Goal: Navigation & Orientation: Find specific page/section

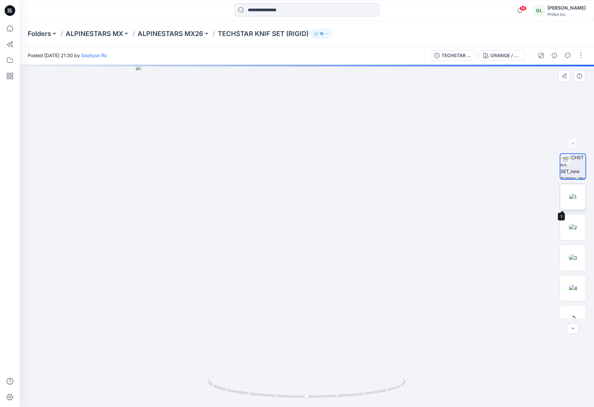
click at [189, 47] on img at bounding box center [573, 196] width 7 height 7
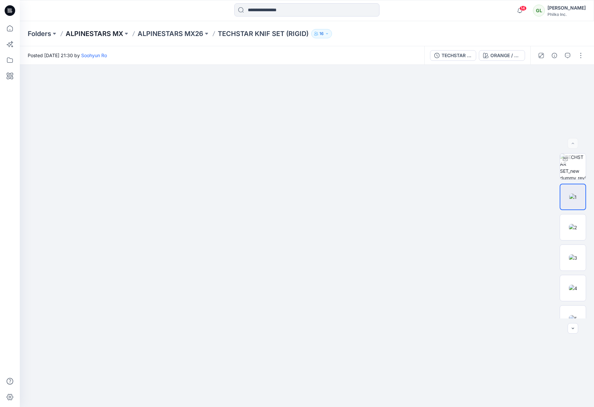
click at [82, 33] on p "ALPINESTARS MX" at bounding box center [94, 33] width 57 height 9
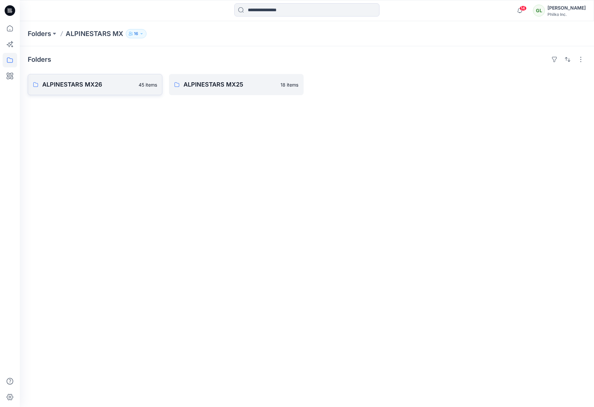
click at [88, 47] on p "ALPINESTARS MX26" at bounding box center [88, 84] width 92 height 9
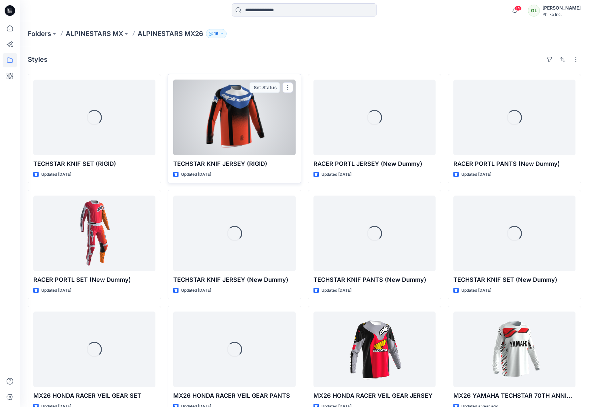
click at [189, 47] on div at bounding box center [234, 118] width 122 height 76
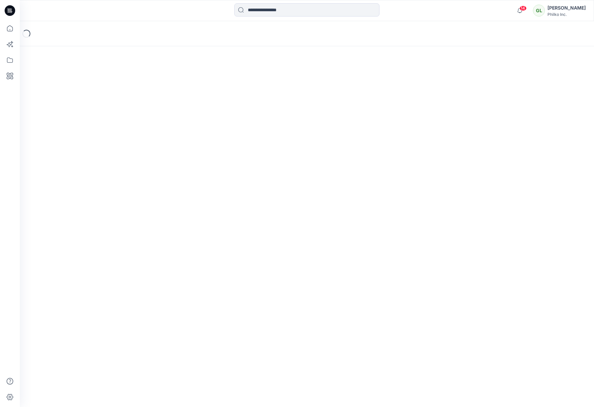
click at [189, 47] on div "Loading..." at bounding box center [307, 214] width 575 height 386
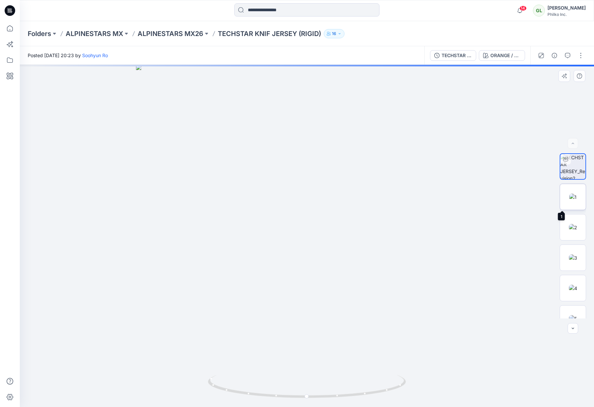
click at [189, 47] on img at bounding box center [573, 196] width 7 height 7
click at [189, 47] on img at bounding box center [307, 236] width 342 height 342
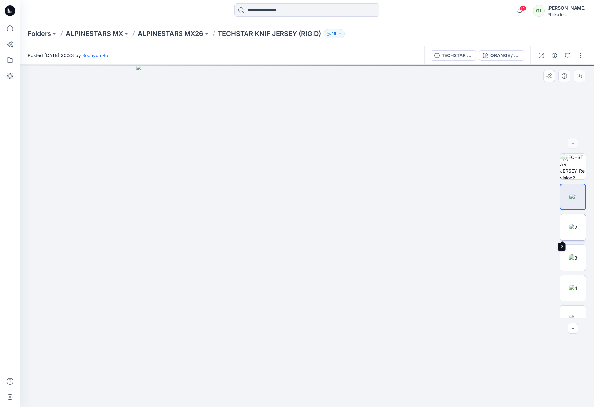
click at [189, 47] on img at bounding box center [573, 227] width 8 height 7
click at [189, 47] on img at bounding box center [573, 196] width 7 height 7
click at [189, 47] on icon "button" at bounding box center [579, 75] width 5 height 5
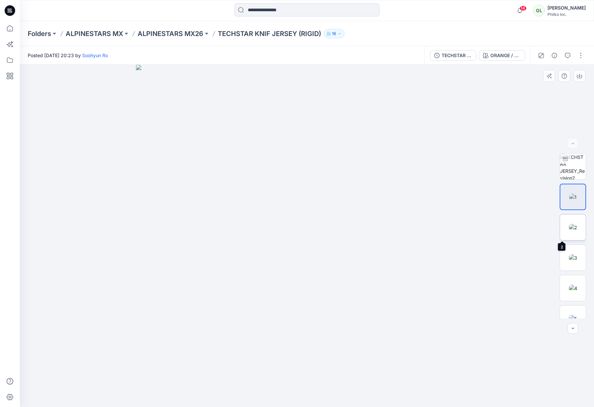
click at [189, 47] on img at bounding box center [573, 227] width 8 height 7
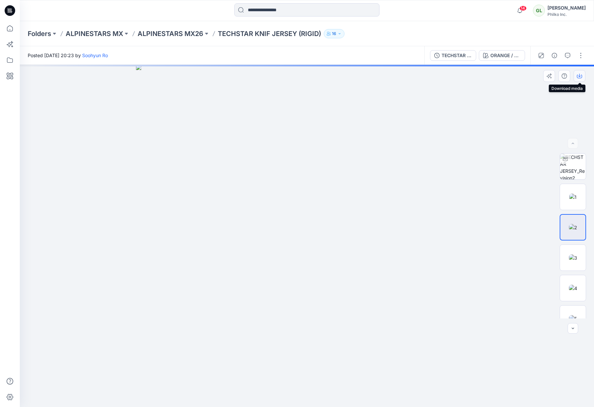
click at [189, 47] on icon "button" at bounding box center [579, 75] width 5 height 5
click at [189, 47] on div at bounding box center [307, 236] width 575 height 342
drag, startPoint x: 502, startPoint y: 196, endPoint x: 525, endPoint y: 195, distance: 23.1
click at [189, 47] on div at bounding box center [307, 236] width 575 height 342
click at [189, 47] on img at bounding box center [573, 227] width 8 height 7
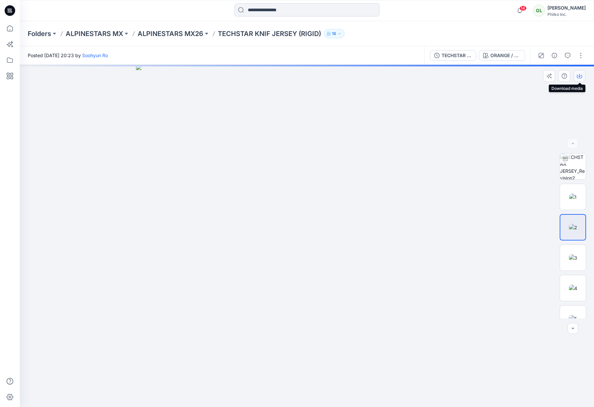
click at [189, 47] on icon "button" at bounding box center [579, 75] width 3 height 3
click at [189, 47] on icon "button" at bounding box center [579, 75] width 5 height 5
click at [189, 47] on div at bounding box center [307, 236] width 575 height 342
click at [189, 47] on img at bounding box center [573, 257] width 8 height 7
click at [189, 47] on icon "button" at bounding box center [579, 75] width 5 height 5
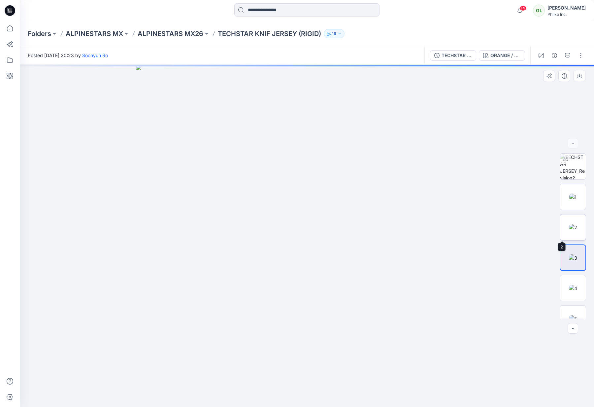
click at [189, 47] on img at bounding box center [573, 227] width 8 height 7
click at [189, 47] on button "button" at bounding box center [581, 55] width 11 height 11
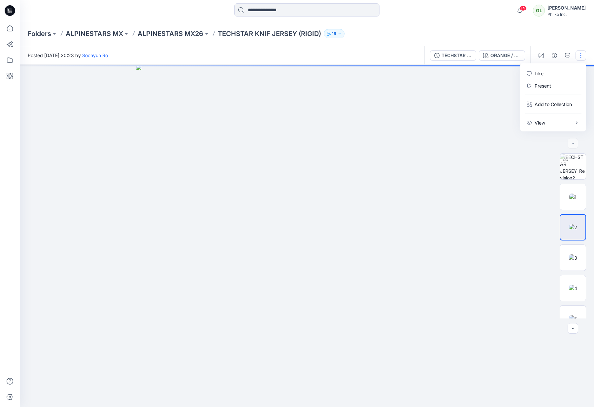
click at [189, 47] on div at bounding box center [307, 236] width 575 height 342
click at [189, 47] on img at bounding box center [573, 227] width 8 height 7
click at [189, 47] on icon "button" at bounding box center [579, 75] width 5 height 5
click at [189, 47] on div at bounding box center [307, 236] width 575 height 342
click at [189, 47] on img at bounding box center [573, 227] width 8 height 7
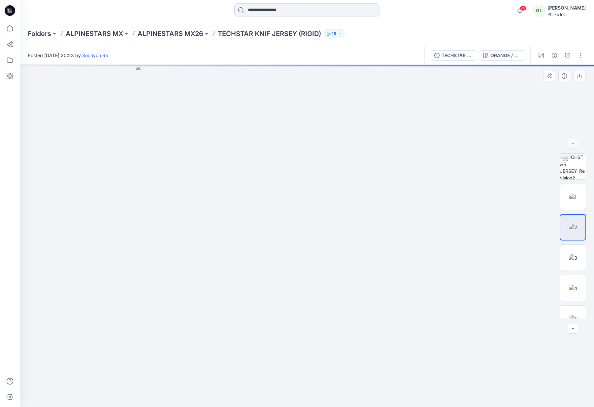
click at [189, 47] on img at bounding box center [573, 227] width 8 height 7
click at [189, 47] on icon "button" at bounding box center [579, 75] width 5 height 5
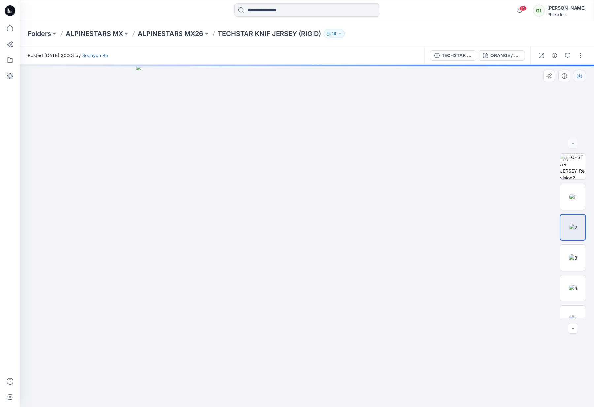
click at [189, 47] on icon "button" at bounding box center [579, 75] width 3 height 3
drag, startPoint x: 314, startPoint y: 203, endPoint x: 402, endPoint y: 198, distance: 89.0
click at [189, 47] on img at bounding box center [307, 236] width 342 height 342
drag, startPoint x: 341, startPoint y: 199, endPoint x: 432, endPoint y: 188, distance: 91.2
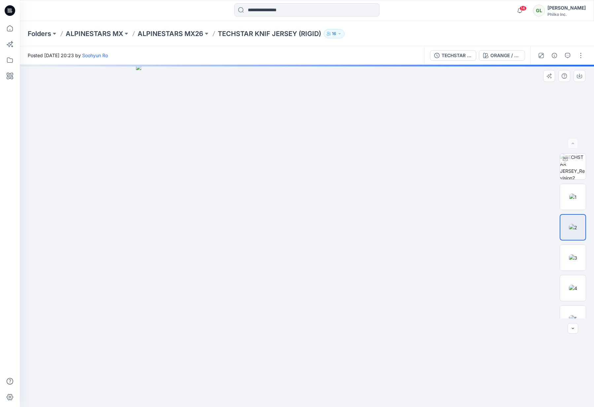
click at [189, 47] on img at bounding box center [307, 236] width 342 height 342
click at [189, 47] on img at bounding box center [573, 257] width 8 height 7
click at [575, 224] on img at bounding box center [573, 227] width 8 height 7
click at [579, 71] on button "button" at bounding box center [580, 76] width 12 height 12
click at [579, 76] on icon "button" at bounding box center [579, 75] width 5 height 5
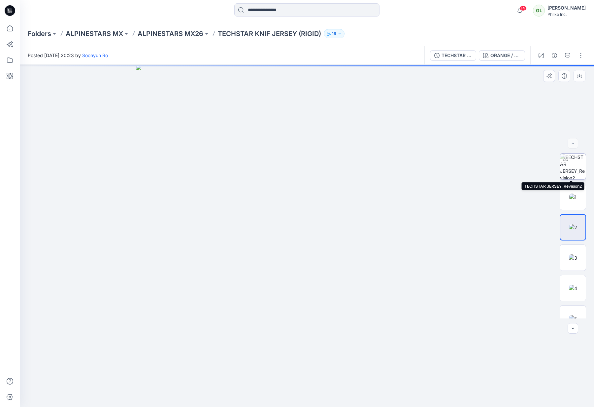
click at [575, 167] on img at bounding box center [573, 167] width 26 height 26
drag, startPoint x: 339, startPoint y: 176, endPoint x: 282, endPoint y: 186, distance: 57.6
click at [283, 186] on div at bounding box center [307, 236] width 575 height 342
drag, startPoint x: 332, startPoint y: 199, endPoint x: 270, endPoint y: 193, distance: 62.7
click at [270, 193] on div at bounding box center [307, 236] width 575 height 342
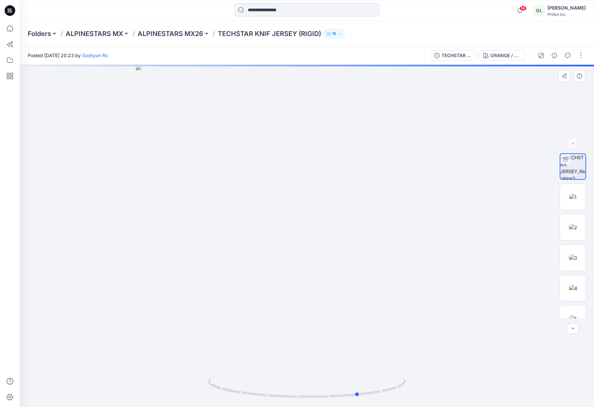
drag, startPoint x: 271, startPoint y: 205, endPoint x: 220, endPoint y: 187, distance: 54.5
click at [221, 187] on div at bounding box center [307, 236] width 575 height 342
drag, startPoint x: 307, startPoint y: 201, endPoint x: 369, endPoint y: 206, distance: 61.6
click at [369, 206] on div at bounding box center [307, 236] width 575 height 342
click at [573, 224] on img at bounding box center [573, 227] width 8 height 7
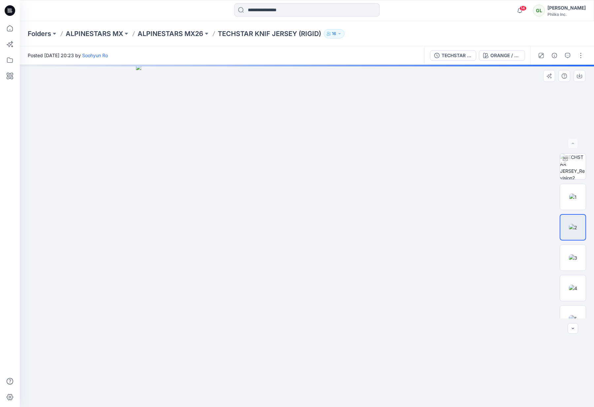
click at [572, 224] on img at bounding box center [573, 227] width 8 height 7
click at [535, 172] on div at bounding box center [307, 236] width 575 height 342
click at [545, 8] on div "GL" at bounding box center [539, 11] width 12 height 12
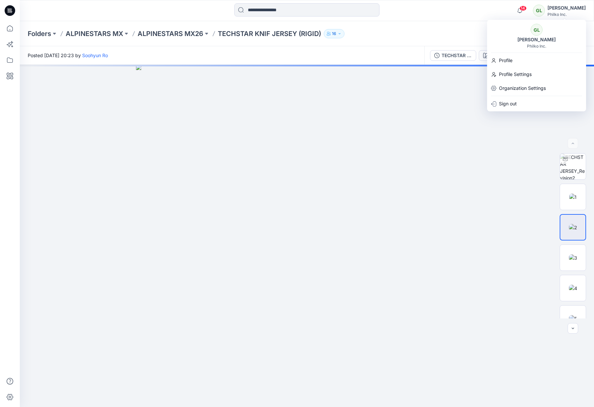
click at [515, 157] on div at bounding box center [307, 236] width 575 height 342
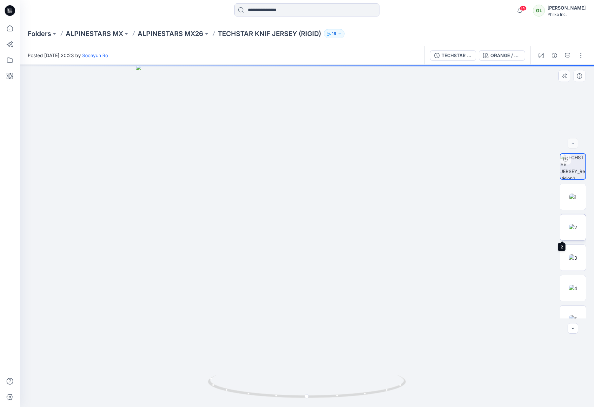
click at [575, 224] on img at bounding box center [573, 227] width 8 height 7
click at [580, 75] on icon "button" at bounding box center [579, 75] width 5 height 5
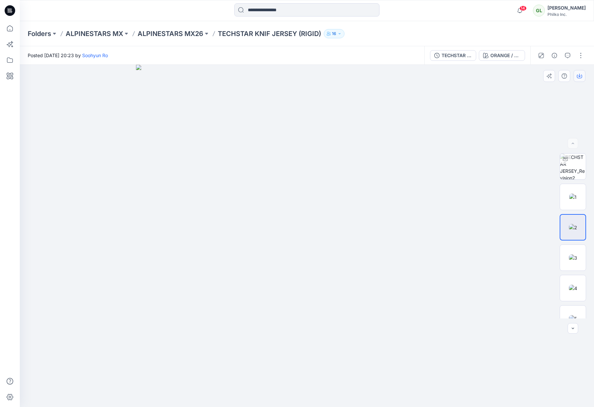
click at [579, 75] on icon "button" at bounding box center [579, 75] width 5 height 5
click at [571, 286] on img at bounding box center [573, 288] width 8 height 7
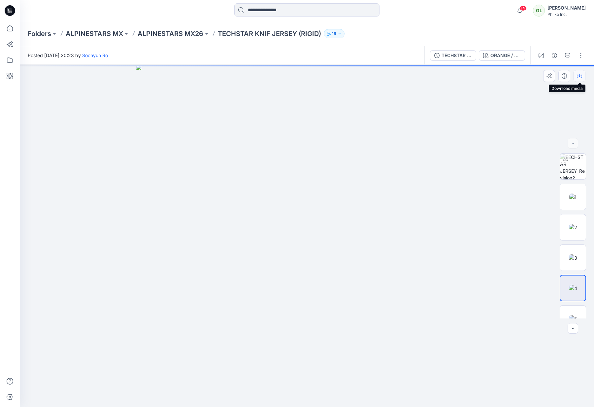
click at [581, 75] on icon "button" at bounding box center [579, 75] width 5 height 5
click at [572, 272] on img at bounding box center [573, 274] width 8 height 7
click at [580, 73] on button "button" at bounding box center [580, 76] width 12 height 12
click at [574, 302] on img at bounding box center [573, 305] width 8 height 7
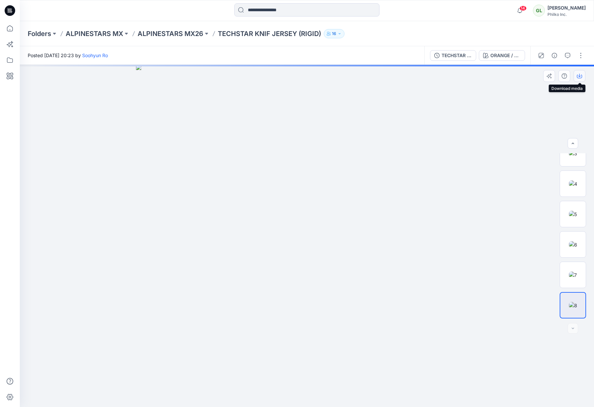
click at [578, 73] on icon "button" at bounding box center [579, 75] width 5 height 5
click at [170, 32] on p "ALPINESTARS MX26" at bounding box center [171, 33] width 66 height 9
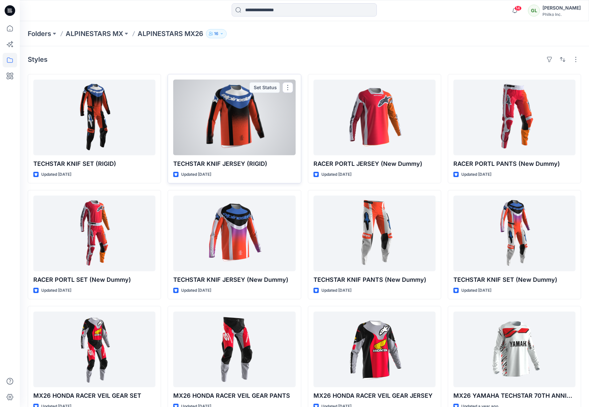
click at [230, 98] on div at bounding box center [234, 118] width 122 height 76
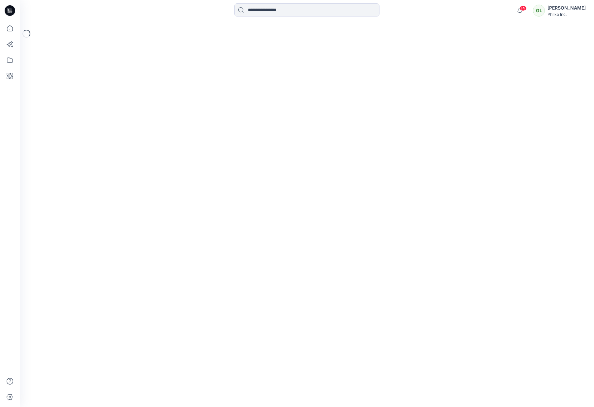
click at [230, 98] on div "Loading..." at bounding box center [307, 214] width 575 height 386
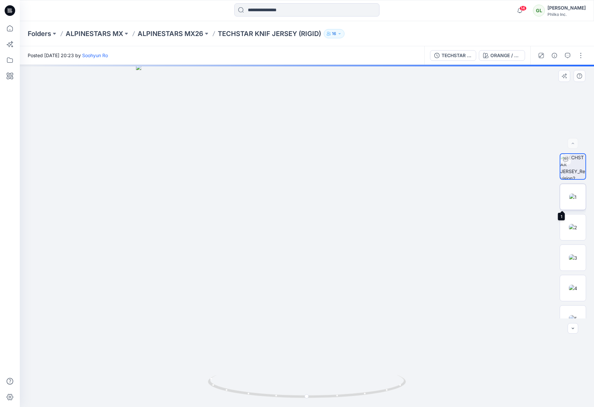
click at [575, 194] on img at bounding box center [573, 196] width 7 height 7
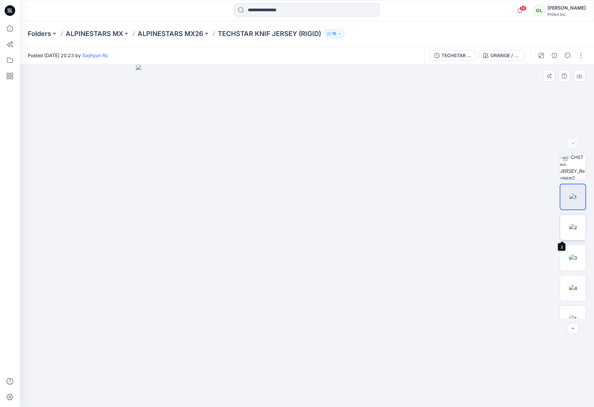
click at [573, 226] on img at bounding box center [573, 227] width 8 height 7
click at [569, 257] on img at bounding box center [573, 257] width 8 height 7
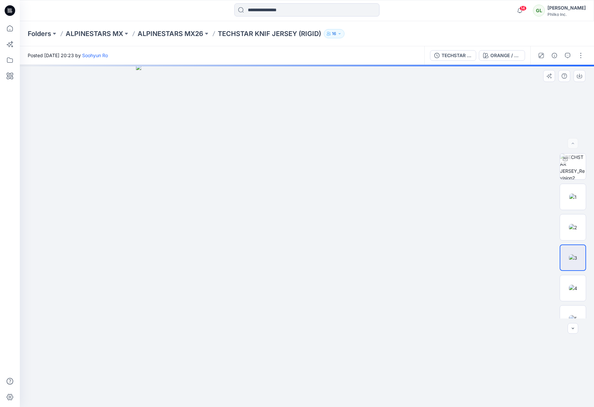
click at [570, 255] on img at bounding box center [573, 257] width 8 height 7
click at [571, 257] on img at bounding box center [573, 257] width 8 height 7
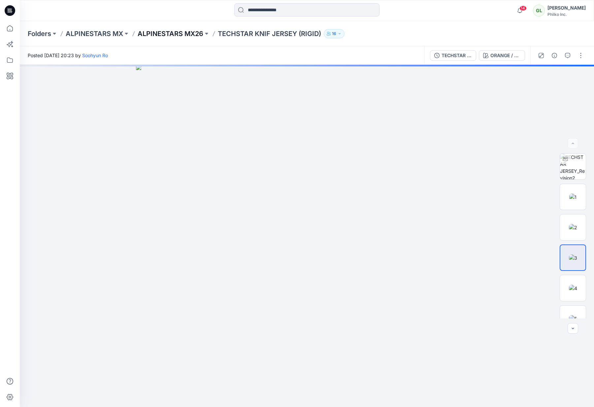
click at [180, 32] on p "ALPINESTARS MX26" at bounding box center [171, 33] width 66 height 9
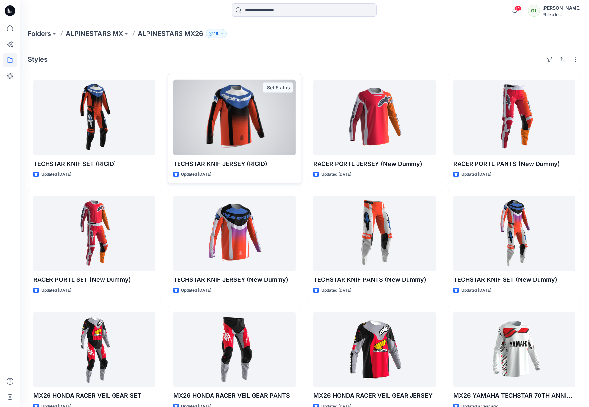
click at [213, 114] on div at bounding box center [234, 118] width 122 height 76
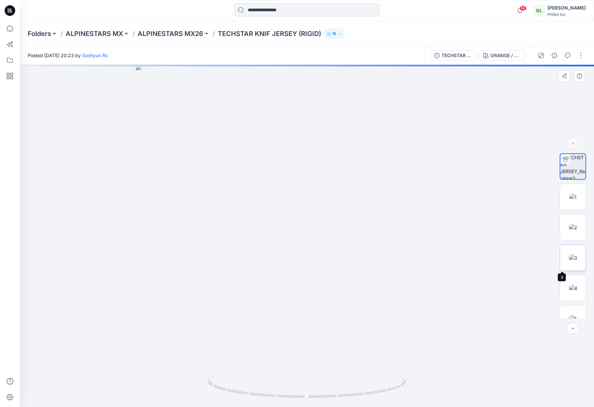
click at [575, 256] on img at bounding box center [573, 257] width 8 height 7
click at [572, 254] on img at bounding box center [573, 257] width 8 height 7
click at [569, 254] on img at bounding box center [573, 257] width 8 height 7
click at [581, 72] on button "button" at bounding box center [580, 76] width 12 height 12
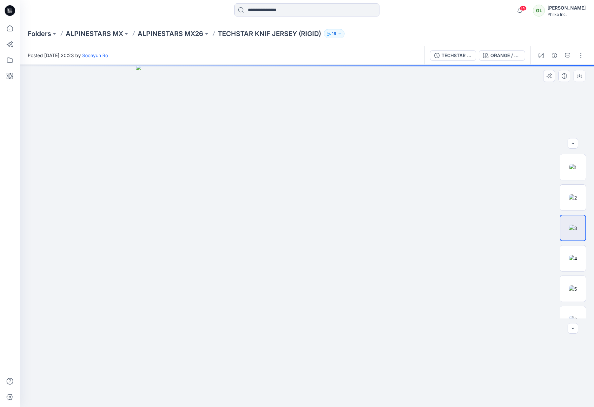
scroll to position [85, 0]
click at [571, 232] on img at bounding box center [573, 233] width 8 height 7
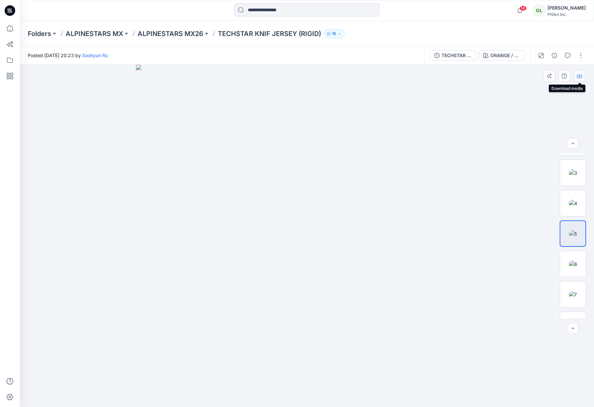
click at [578, 75] on icon "button" at bounding box center [579, 77] width 5 height 4
click at [574, 262] on img at bounding box center [573, 264] width 8 height 7
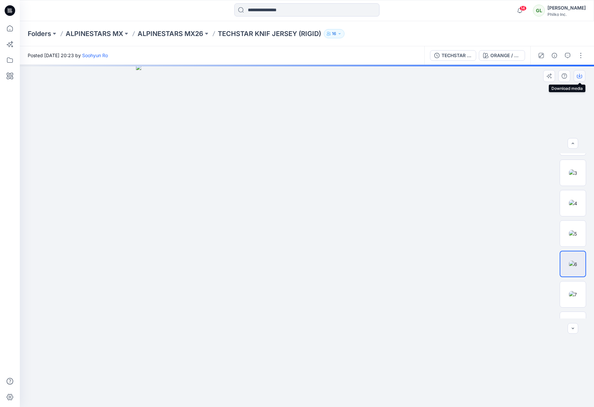
click at [581, 75] on icon "button" at bounding box center [579, 75] width 5 height 5
click at [574, 291] on img at bounding box center [573, 294] width 8 height 7
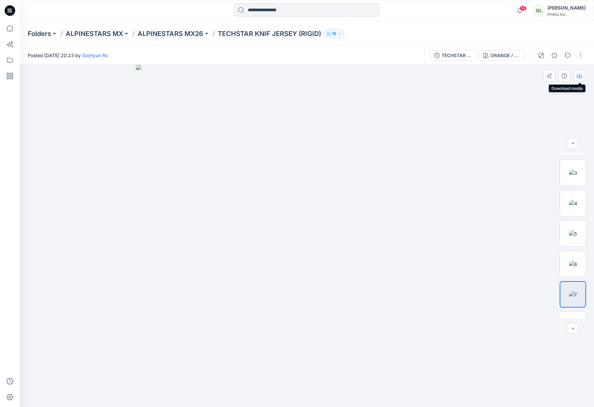
click at [580, 75] on icon "button" at bounding box center [579, 75] width 5 height 5
click at [169, 33] on p "ALPINESTARS MX26" at bounding box center [171, 33] width 66 height 9
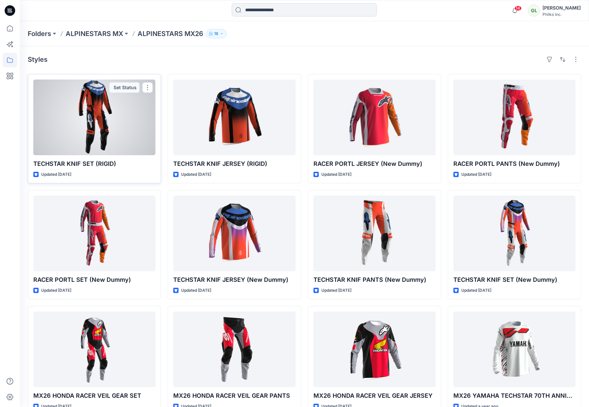
click at [119, 115] on div at bounding box center [94, 118] width 122 height 76
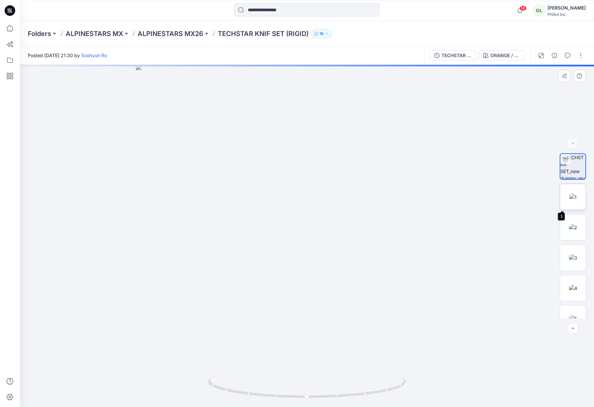
click at [575, 193] on img at bounding box center [573, 196] width 7 height 7
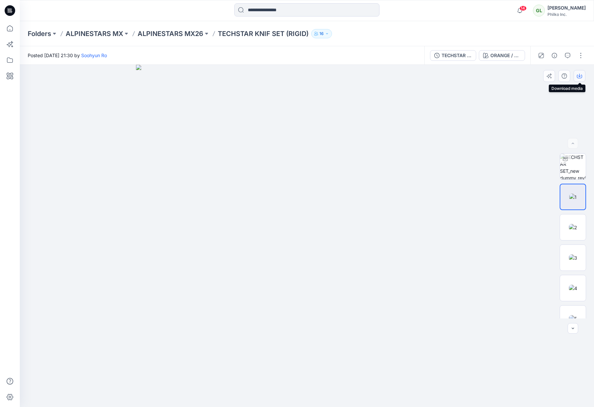
click at [581, 75] on icon "button" at bounding box center [579, 75] width 5 height 5
click at [569, 224] on img at bounding box center [573, 227] width 8 height 7
click at [579, 74] on icon "button" at bounding box center [579, 75] width 5 height 5
click at [575, 254] on img at bounding box center [573, 257] width 8 height 7
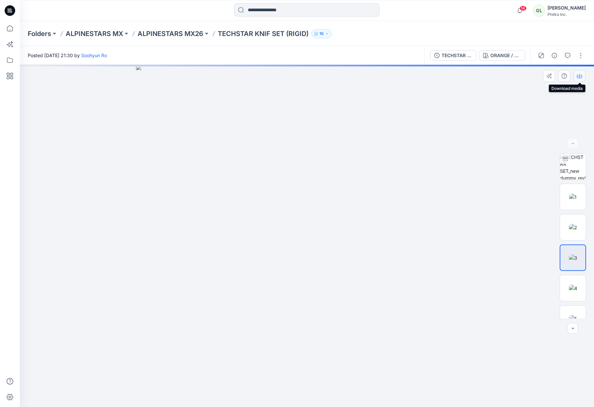
click at [579, 73] on icon "button" at bounding box center [579, 75] width 5 height 5
click at [573, 285] on img at bounding box center [573, 288] width 8 height 7
click at [582, 76] on icon "button" at bounding box center [579, 75] width 5 height 5
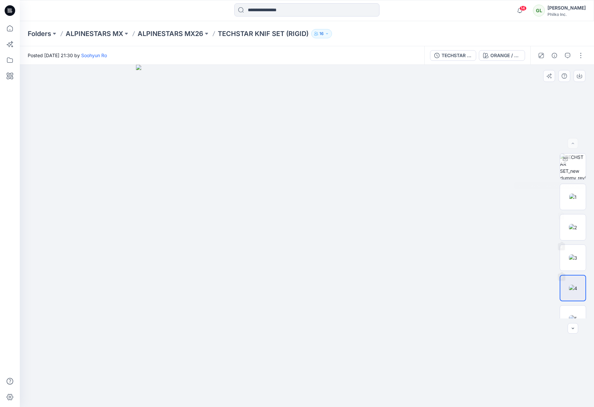
scroll to position [52, 0]
click at [572, 266] on img at bounding box center [573, 266] width 8 height 7
click at [581, 76] on icon "button" at bounding box center [579, 75] width 3 height 3
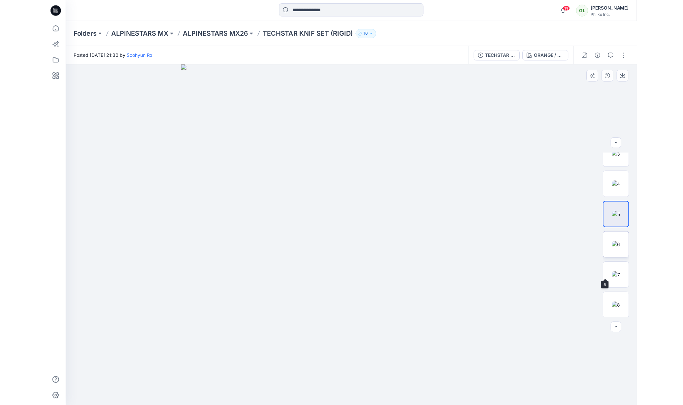
scroll to position [104, 0]
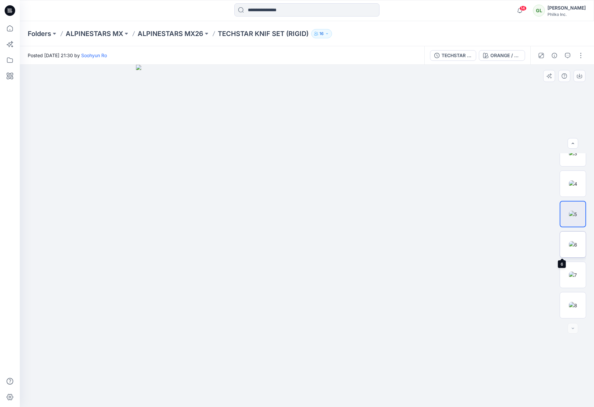
click at [572, 241] on img at bounding box center [573, 244] width 8 height 7
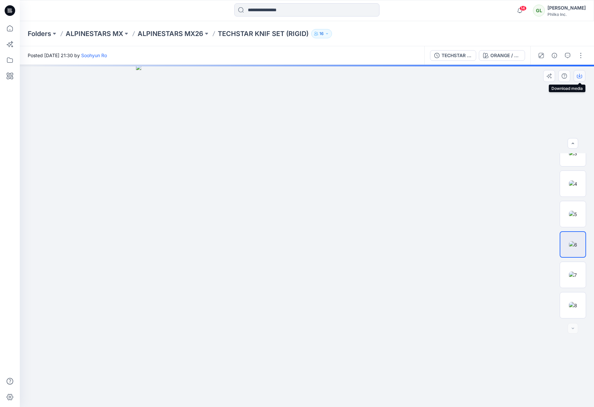
click at [581, 75] on icon "button" at bounding box center [579, 75] width 5 height 5
click at [575, 275] on img at bounding box center [573, 274] width 8 height 7
click at [578, 74] on icon "button" at bounding box center [579, 75] width 5 height 5
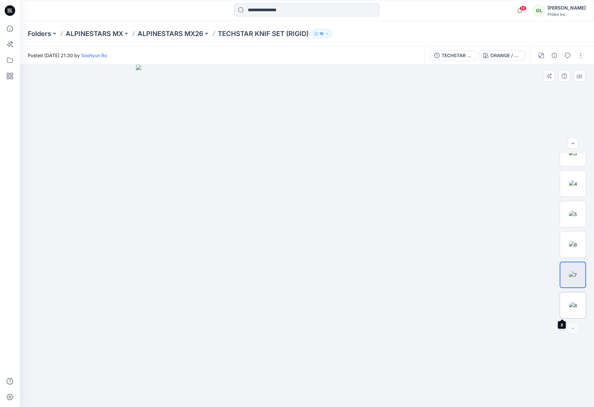
click at [573, 302] on img at bounding box center [573, 305] width 8 height 7
click at [580, 76] on icon "button" at bounding box center [579, 75] width 3 height 3
click at [573, 327] on div at bounding box center [573, 328] width 11 height 11
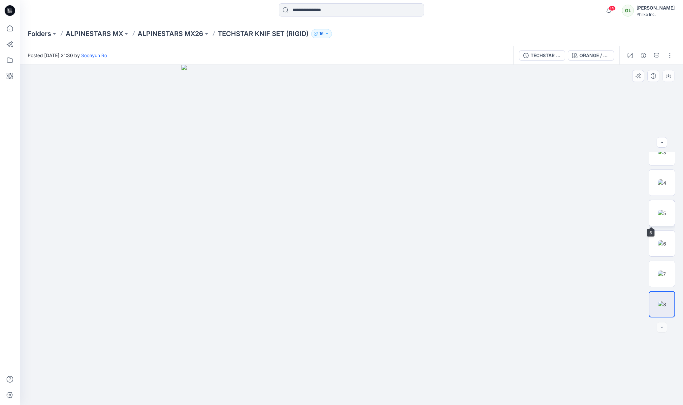
scroll to position [0, 0]
click at [594, 162] on img at bounding box center [662, 166] width 26 height 26
drag, startPoint x: 361, startPoint y: 394, endPoint x: 448, endPoint y: 326, distance: 110.1
click at [448, 326] on div at bounding box center [352, 235] width 664 height 340
drag, startPoint x: 259, startPoint y: 383, endPoint x: 366, endPoint y: 383, distance: 107.0
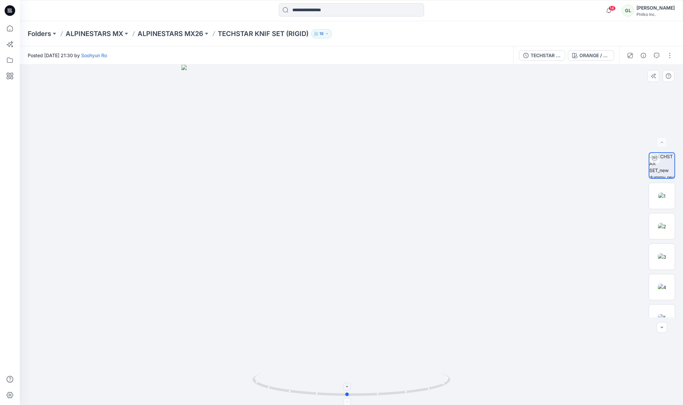
click at [366, 383] on icon at bounding box center [353, 385] width 200 height 25
click at [594, 284] on img at bounding box center [662, 287] width 8 height 7
drag, startPoint x: 406, startPoint y: 381, endPoint x: 378, endPoint y: 350, distance: 41.8
click at [343, 383] on img at bounding box center [352, 235] width 340 height 340
click at [594, 193] on img at bounding box center [662, 195] width 7 height 7
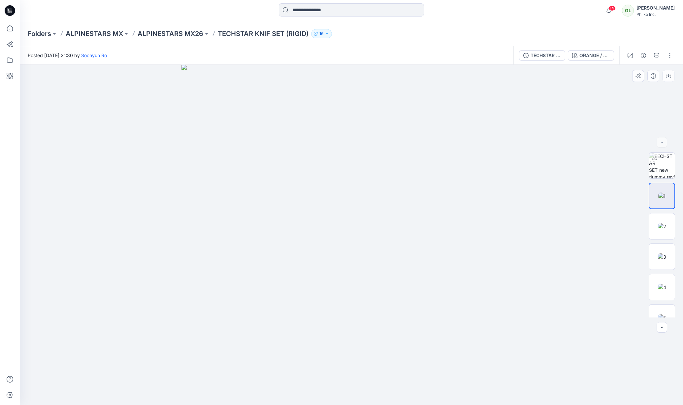
drag, startPoint x: 395, startPoint y: 369, endPoint x: 342, endPoint y: 377, distance: 52.7
click at [341, 377] on img at bounding box center [352, 235] width 340 height 340
drag, startPoint x: 360, startPoint y: 394, endPoint x: 331, endPoint y: 388, distance: 29.7
click at [330, 393] on img at bounding box center [352, 235] width 340 height 340
click at [353, 336] on img at bounding box center [352, 235] width 340 height 340
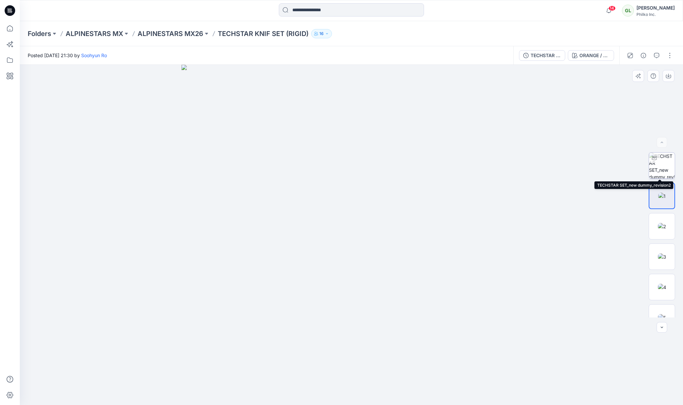
click at [594, 163] on img at bounding box center [662, 166] width 26 height 26
drag, startPoint x: 352, startPoint y: 395, endPoint x: 473, endPoint y: 312, distance: 147.7
click at [473, 313] on div at bounding box center [352, 235] width 664 height 340
drag, startPoint x: 278, startPoint y: 390, endPoint x: 357, endPoint y: 374, distance: 80.0
click at [357, 374] on icon at bounding box center [353, 385] width 200 height 25
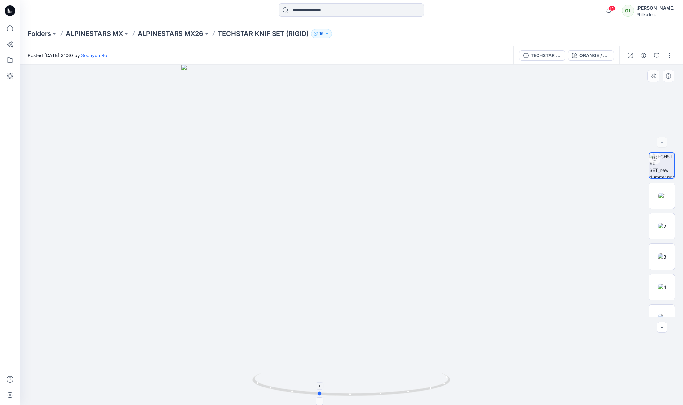
drag, startPoint x: 353, startPoint y: 397, endPoint x: 318, endPoint y: 389, distance: 35.9
click at [318, 389] on icon at bounding box center [353, 385] width 200 height 25
drag, startPoint x: 354, startPoint y: 394, endPoint x: 391, endPoint y: 387, distance: 38.3
click at [391, 387] on icon at bounding box center [353, 385] width 200 height 25
drag, startPoint x: 359, startPoint y: 397, endPoint x: 399, endPoint y: 388, distance: 40.3
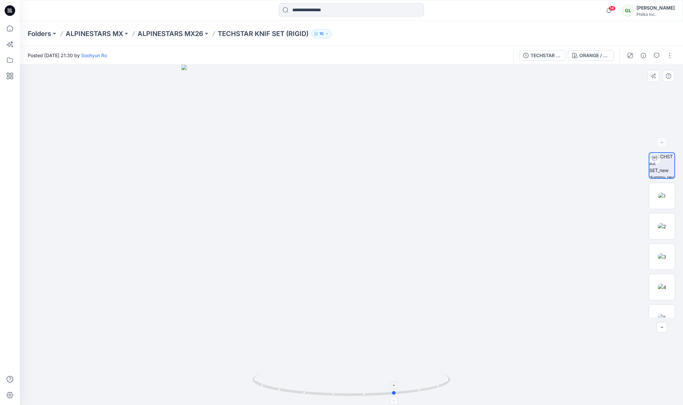
click at [399, 388] on icon at bounding box center [353, 385] width 200 height 25
drag, startPoint x: 394, startPoint y: 391, endPoint x: 339, endPoint y: 387, distance: 55.0
click at [339, 387] on icon at bounding box center [353, 385] width 200 height 25
drag, startPoint x: 409, startPoint y: 392, endPoint x: 368, endPoint y: 396, distance: 41.1
click at [368, 396] on icon at bounding box center [353, 385] width 200 height 25
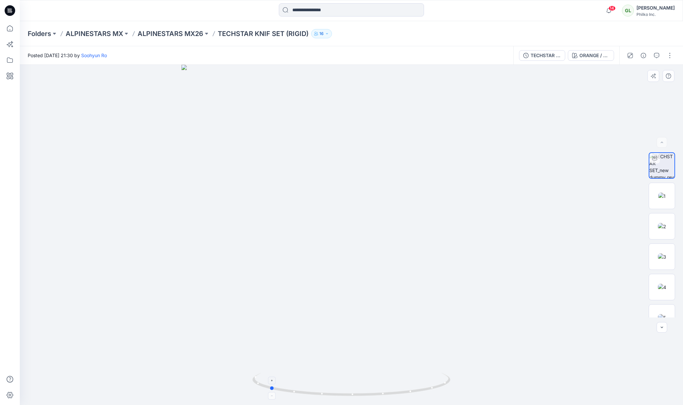
drag, startPoint x: 418, startPoint y: 390, endPoint x: 376, endPoint y: 389, distance: 42.3
click at [376, 390] on icon at bounding box center [353, 385] width 200 height 25
drag, startPoint x: 417, startPoint y: 390, endPoint x: 314, endPoint y: 379, distance: 103.9
click at [314, 379] on icon at bounding box center [353, 385] width 200 height 25
click at [445, 383] on icon at bounding box center [353, 385] width 200 height 25
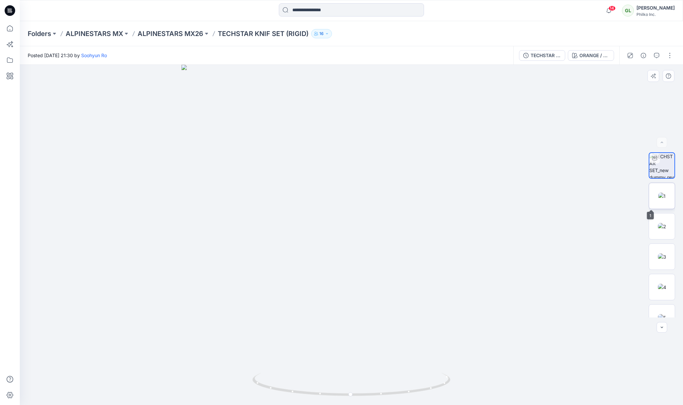
click at [594, 194] on img at bounding box center [662, 195] width 7 height 7
click at [594, 230] on img at bounding box center [662, 226] width 8 height 7
click at [594, 253] on img at bounding box center [662, 256] width 8 height 7
click at [594, 284] on img at bounding box center [662, 287] width 8 height 7
click at [594, 314] on img at bounding box center [662, 317] width 8 height 7
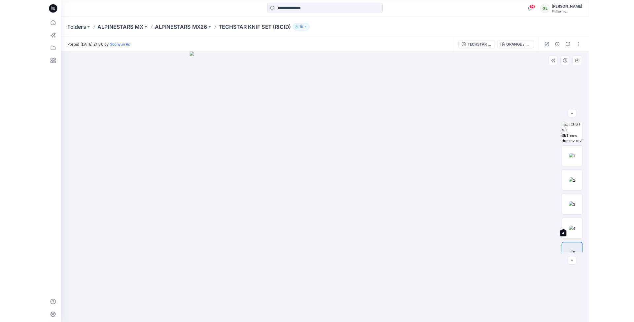
scroll to position [104, 0]
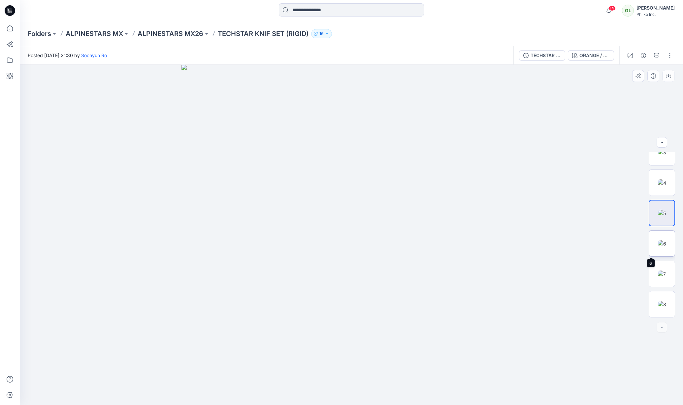
click at [594, 246] on img at bounding box center [662, 243] width 8 height 7
click at [594, 270] on img at bounding box center [662, 273] width 8 height 7
click at [594, 301] on img at bounding box center [662, 304] width 8 height 7
